Goal: Complete application form

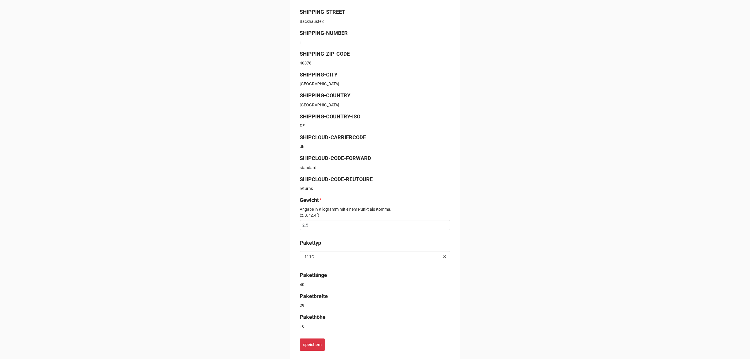
scroll to position [148, 0]
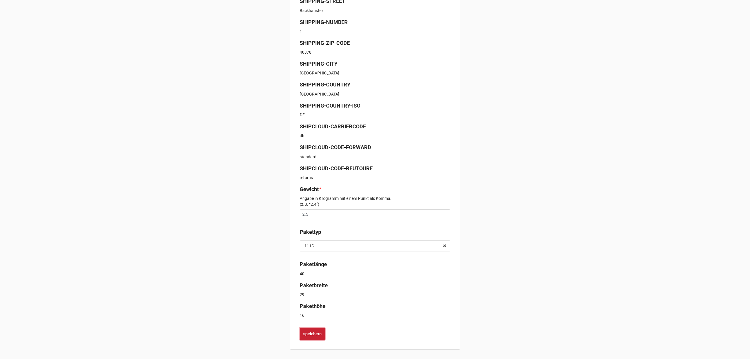
click at [313, 330] on button "speichern" at bounding box center [312, 334] width 25 height 12
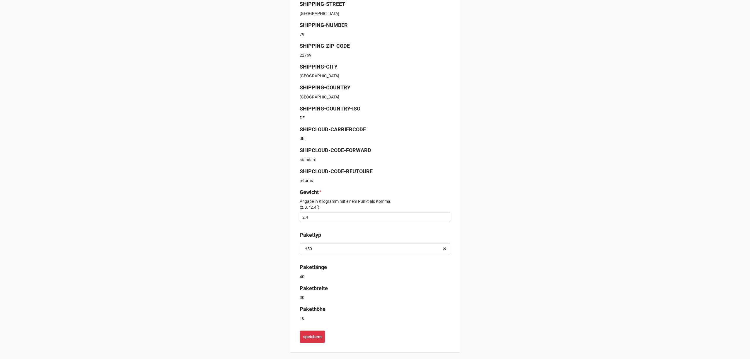
scroll to position [148, 0]
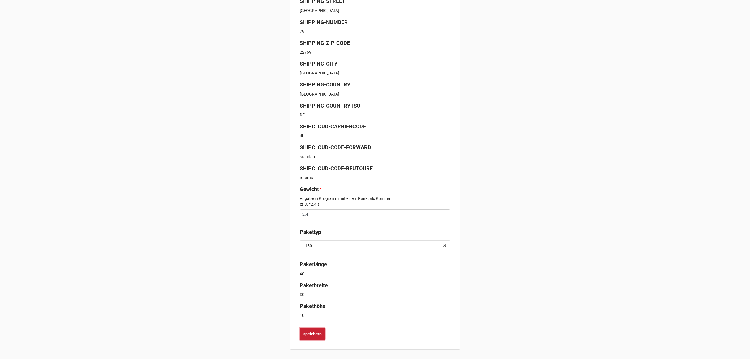
click at [316, 333] on b "speichern" at bounding box center [312, 334] width 18 height 6
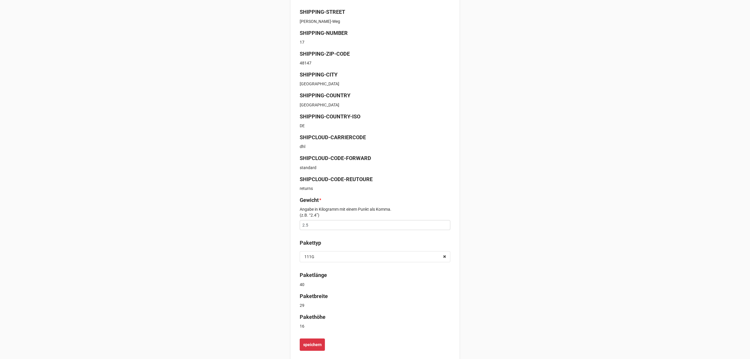
scroll to position [148, 0]
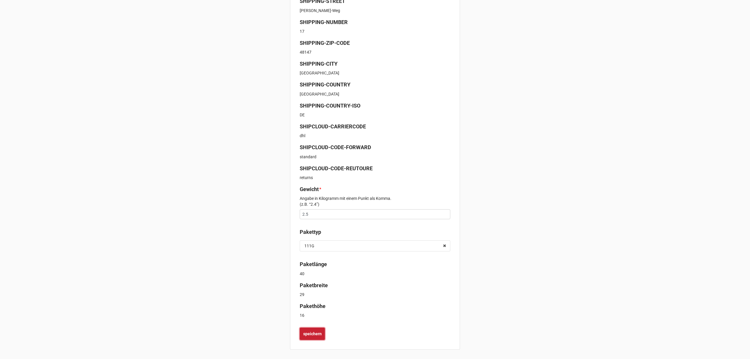
click at [314, 333] on b "speichern" at bounding box center [312, 334] width 18 height 6
click at [314, 332] on b "speichern" at bounding box center [312, 334] width 18 height 6
